Goal: Find specific page/section: Locate a particular part of the current website

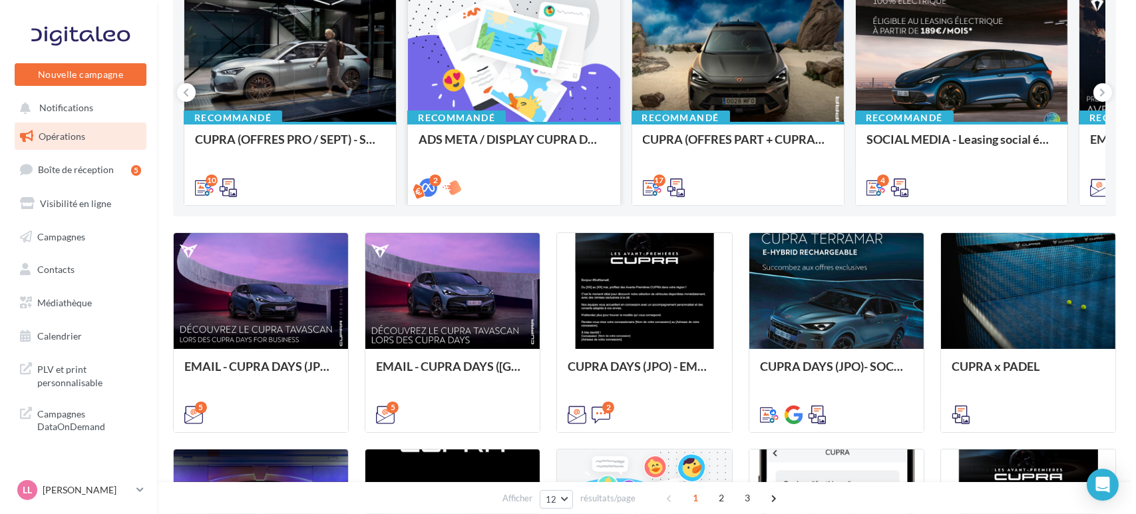
scroll to position [74, 0]
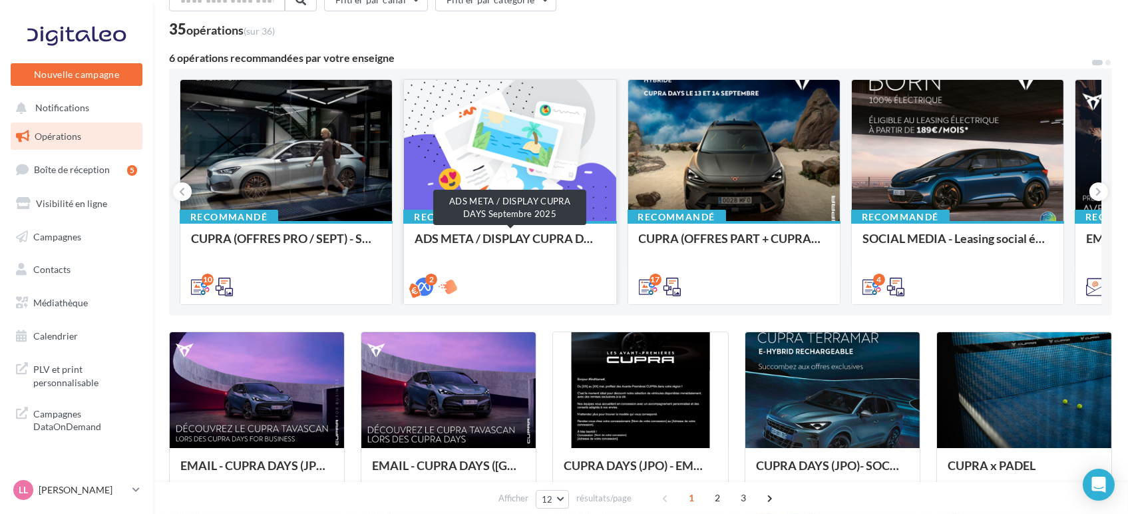
click at [503, 247] on div "ADS META / DISPLAY CUPRA DAYS Septembre 2025" at bounding box center [510, 245] width 190 height 27
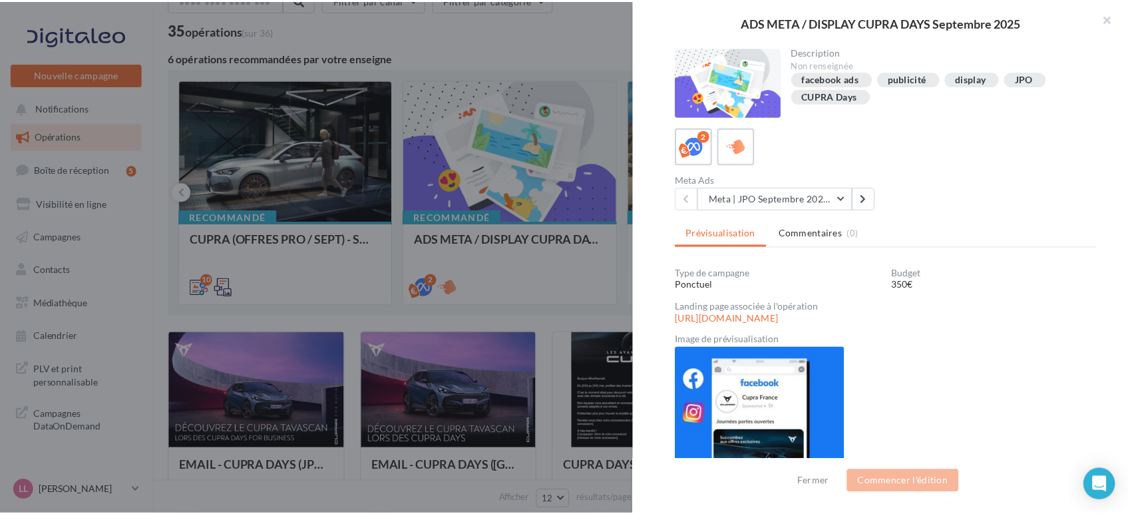
scroll to position [65, 0]
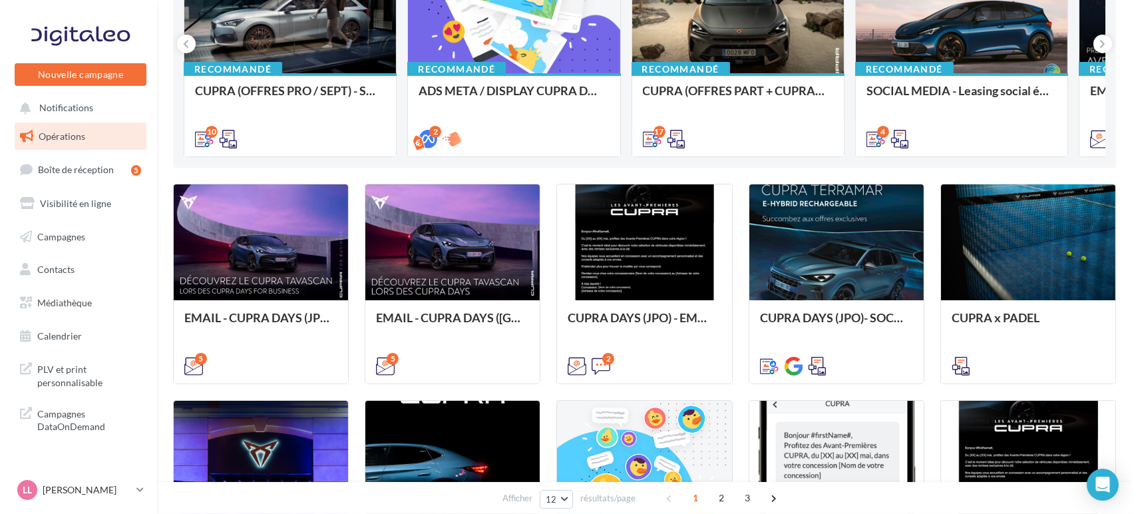
scroll to position [74, 0]
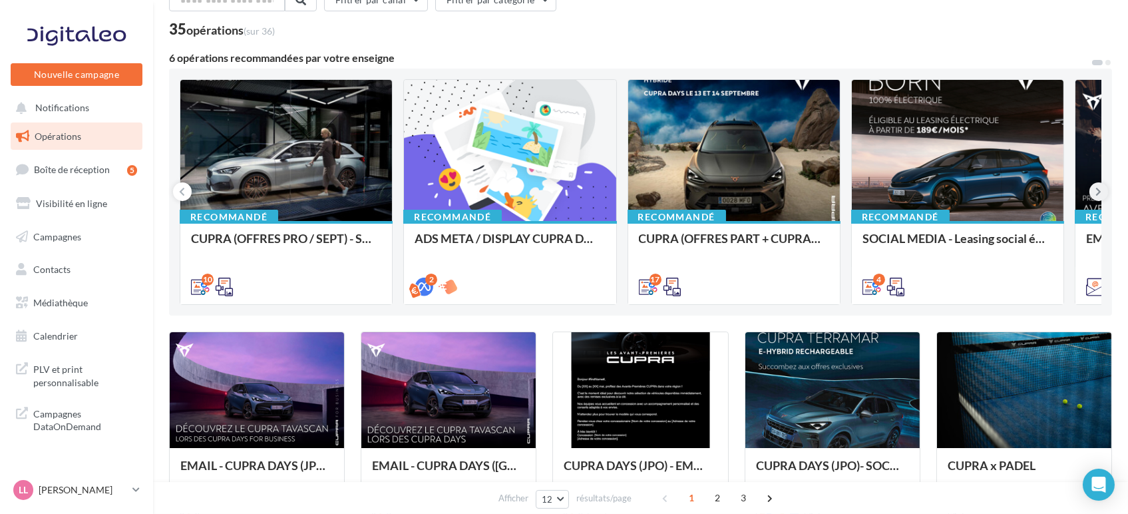
click at [1097, 187] on icon at bounding box center [1099, 191] width 6 height 13
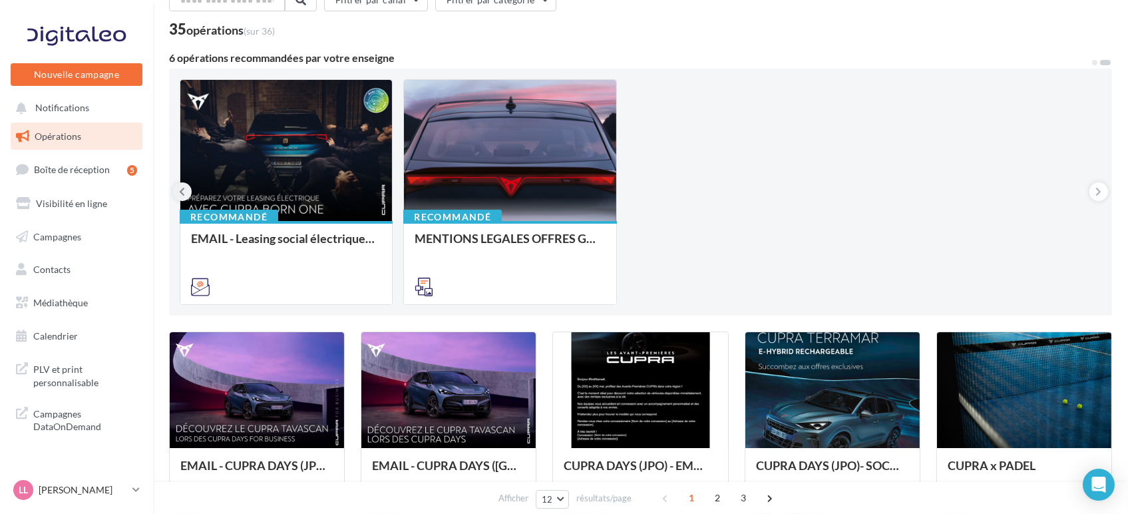
click at [180, 190] on icon at bounding box center [183, 191] width 6 height 13
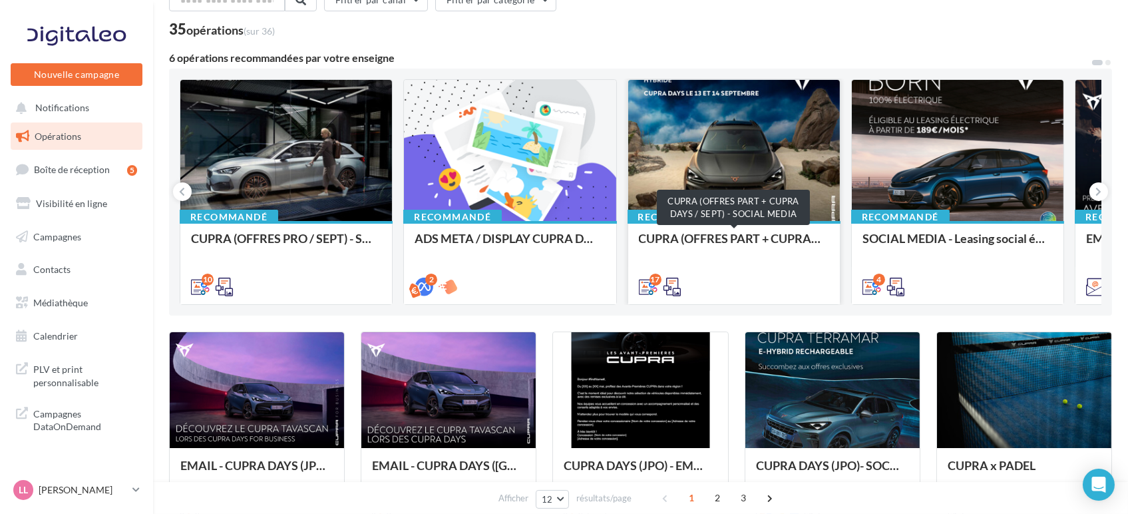
click at [729, 243] on div "CUPRA (OFFRES PART + CUPRA DAYS / SEPT) - SOCIAL MEDIA" at bounding box center [734, 245] width 190 height 27
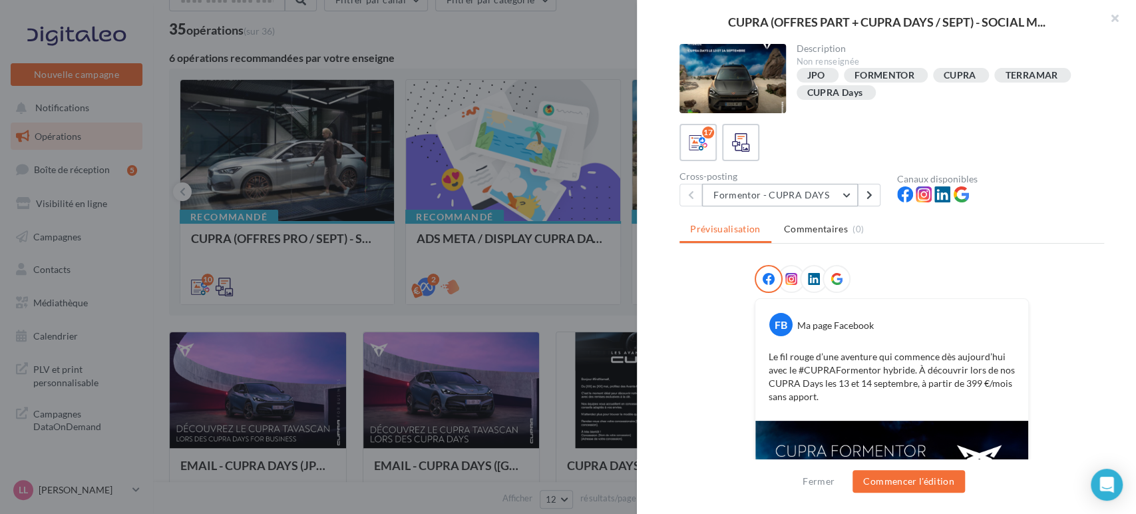
click at [798, 196] on button "Formentor - CUPRA DAYS" at bounding box center [780, 195] width 156 height 23
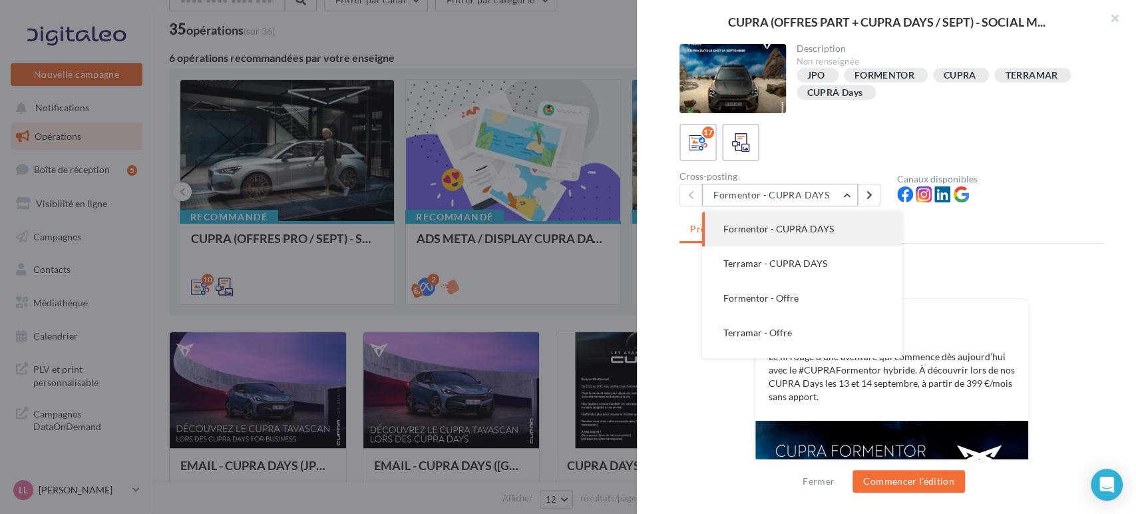
click at [798, 196] on button "Formentor - CUPRA DAYS" at bounding box center [780, 195] width 156 height 23
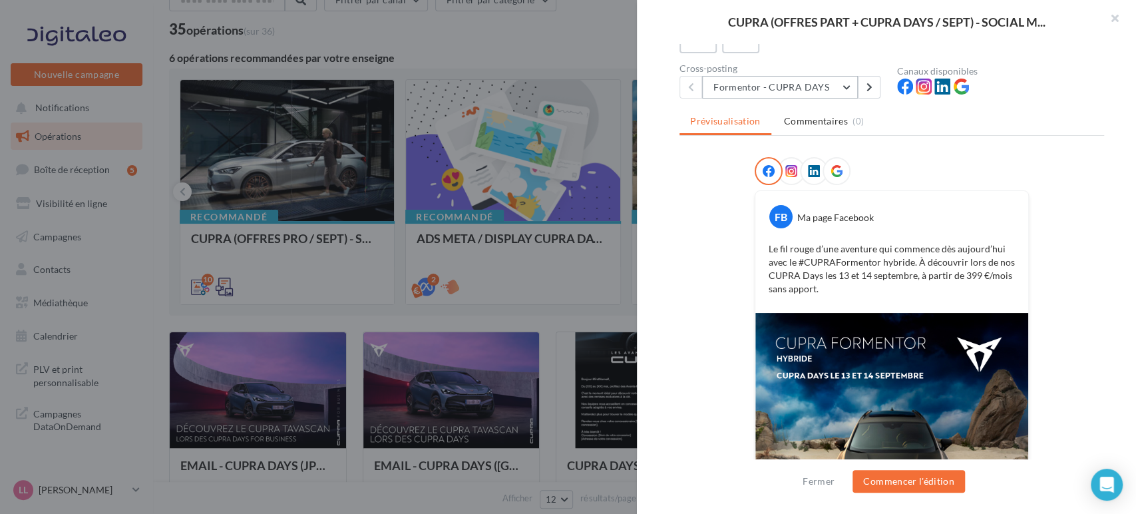
scroll to position [91, 0]
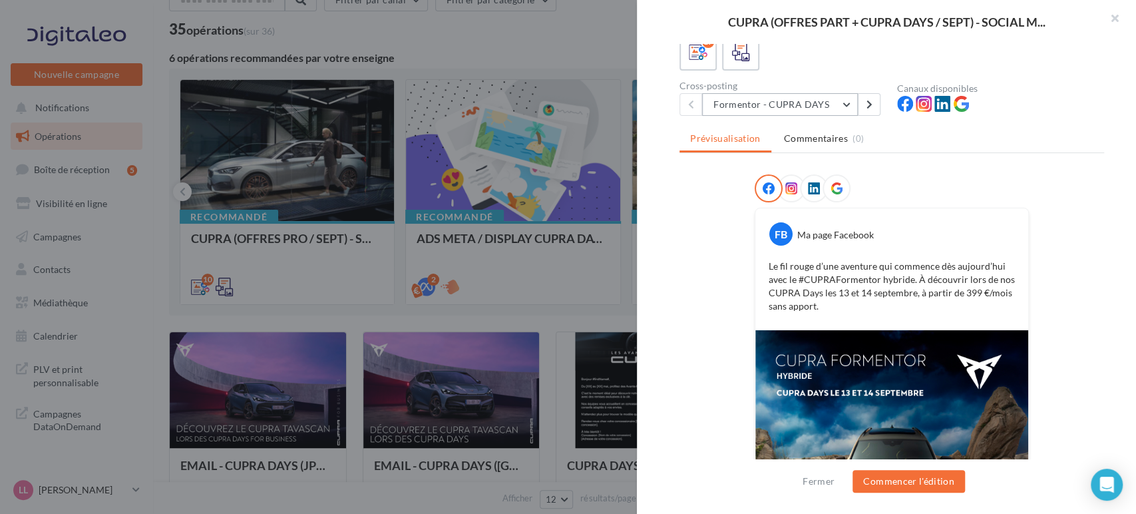
click at [756, 96] on button "Formentor - CUPRA DAYS" at bounding box center [780, 104] width 156 height 23
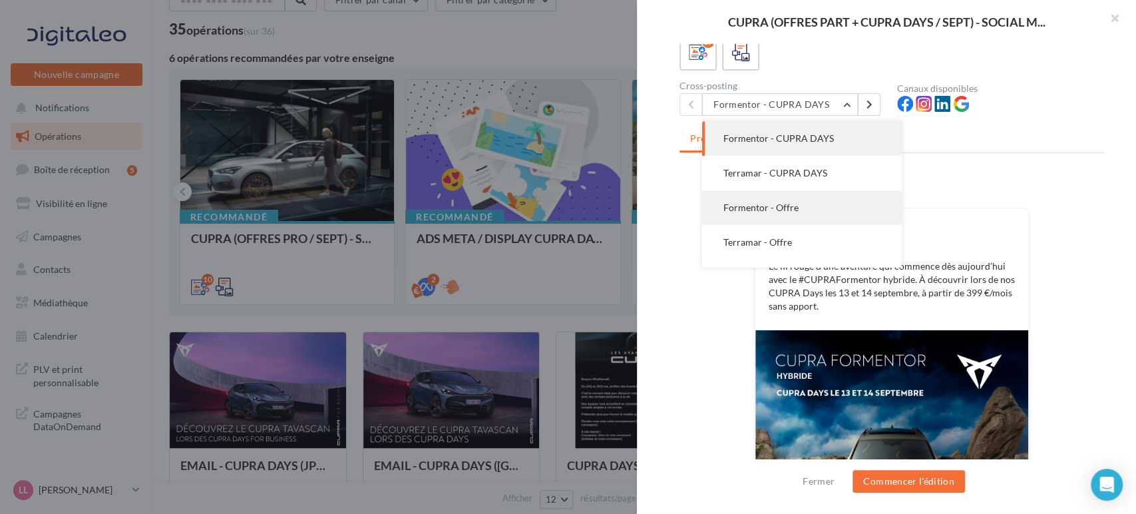
click at [799, 221] on button "Formentor - Offre" at bounding box center [802, 207] width 200 height 35
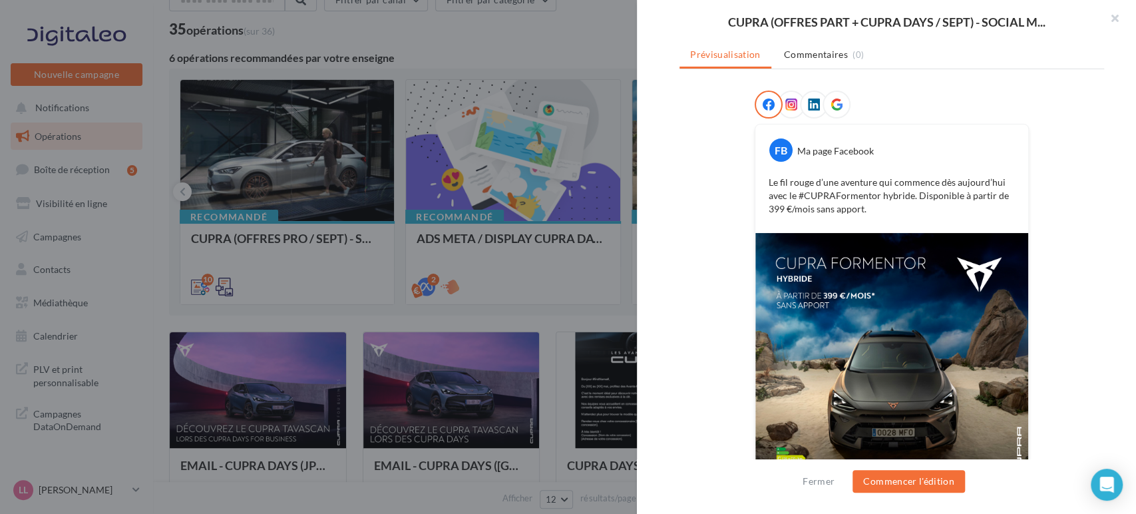
scroll to position [225, 0]
